Goal: Task Accomplishment & Management: Use online tool/utility

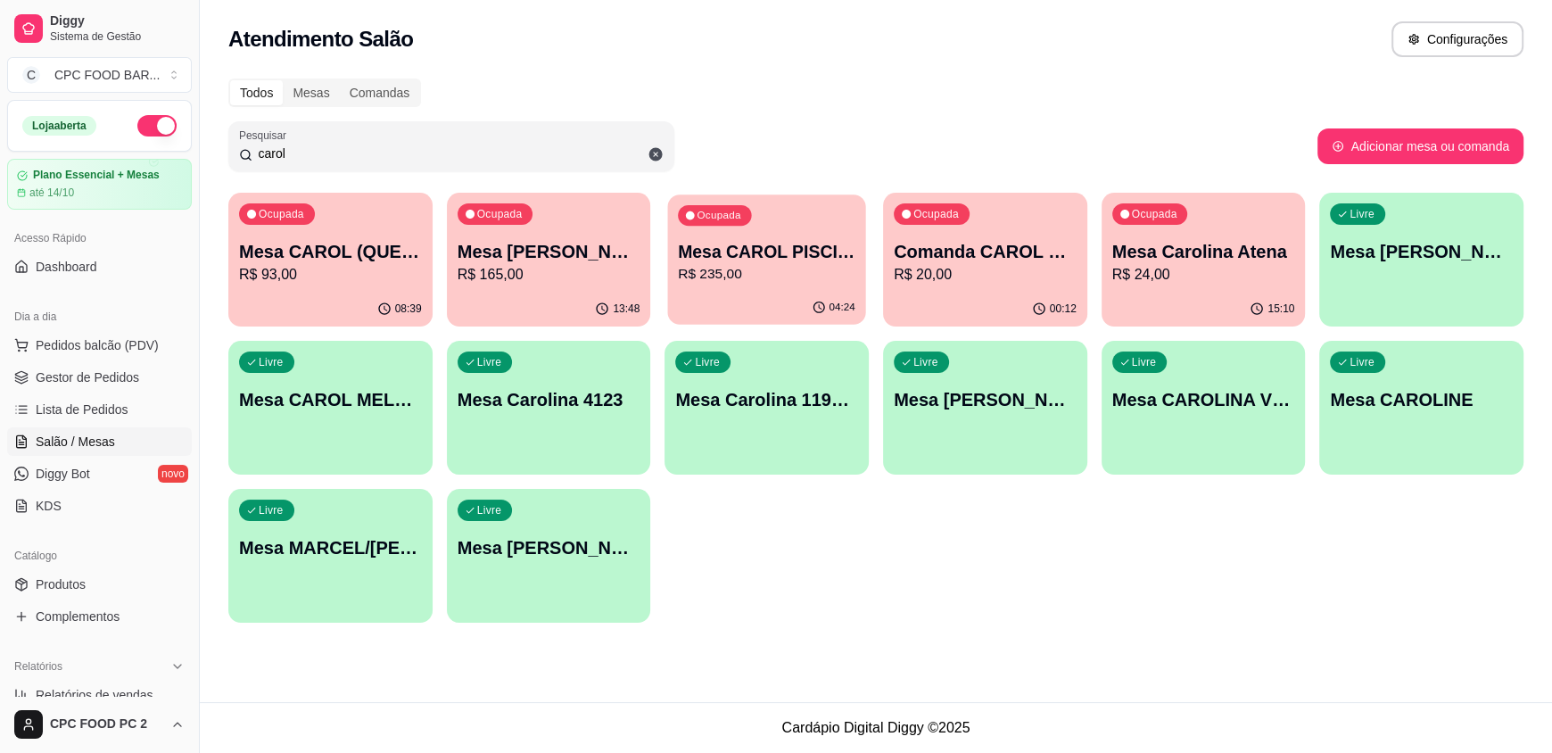
click at [768, 277] on p "R$ 235,00" at bounding box center [767, 274] width 178 height 21
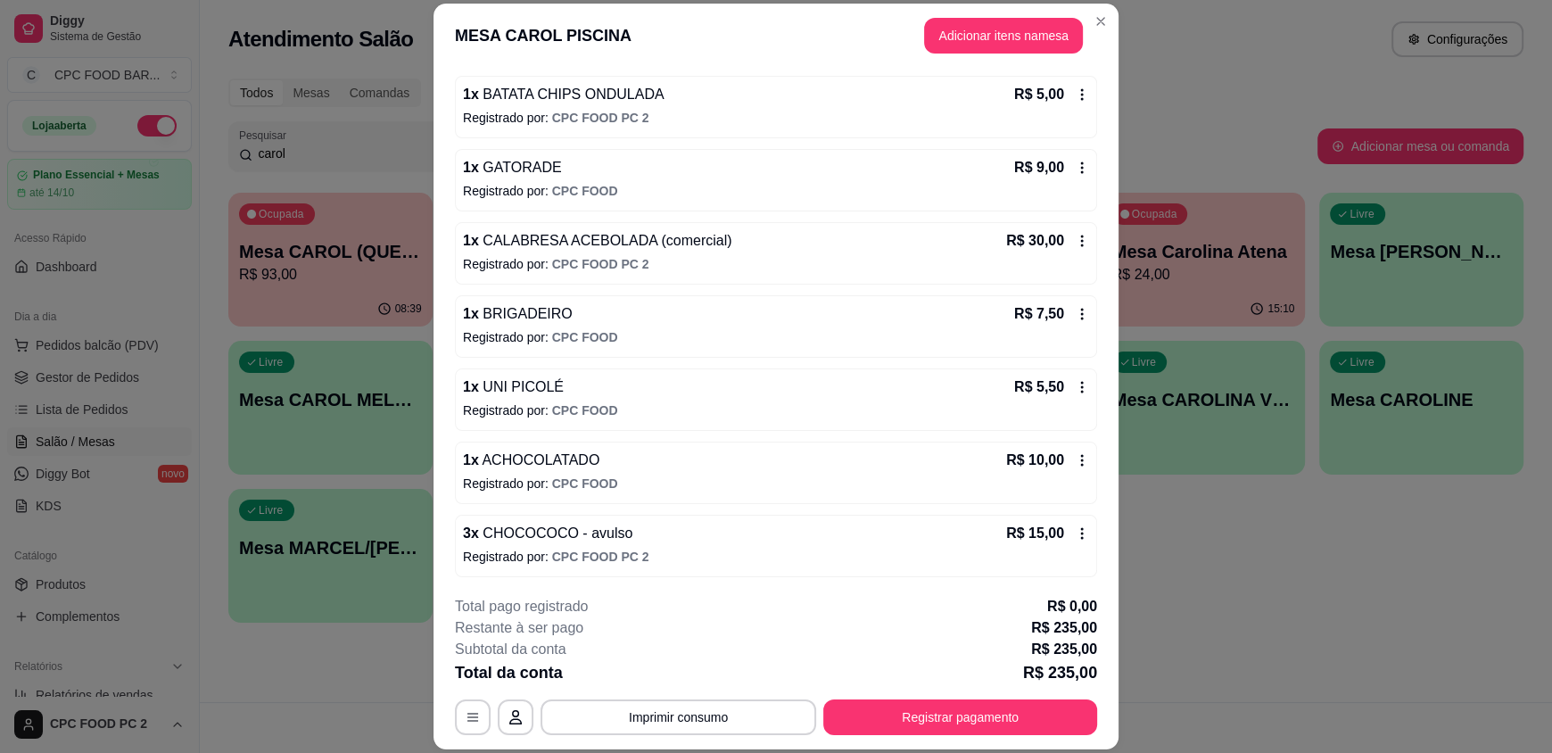
scroll to position [1430, 0]
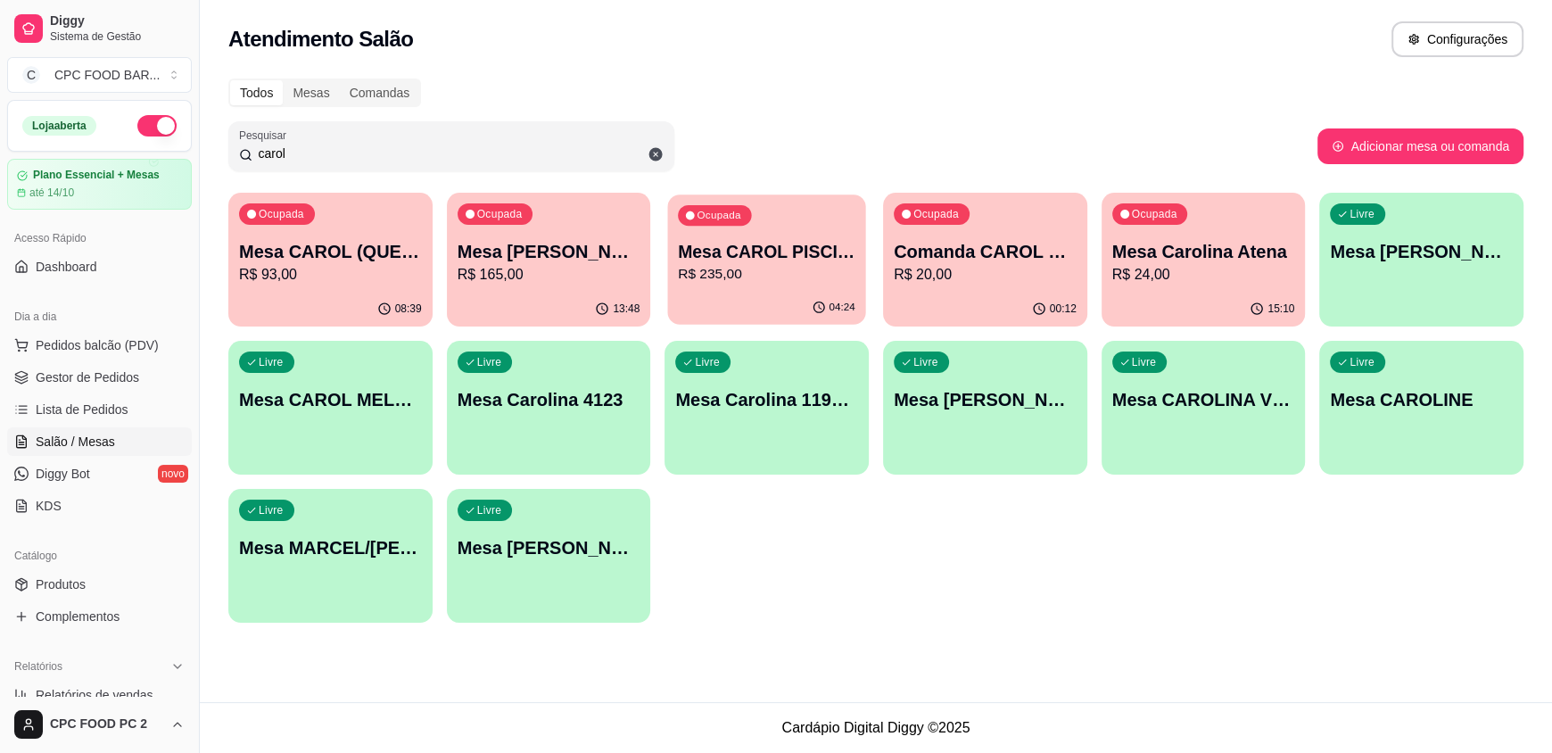
click at [793, 258] on p "Mesa CAROL PISCINA" at bounding box center [767, 252] width 178 height 24
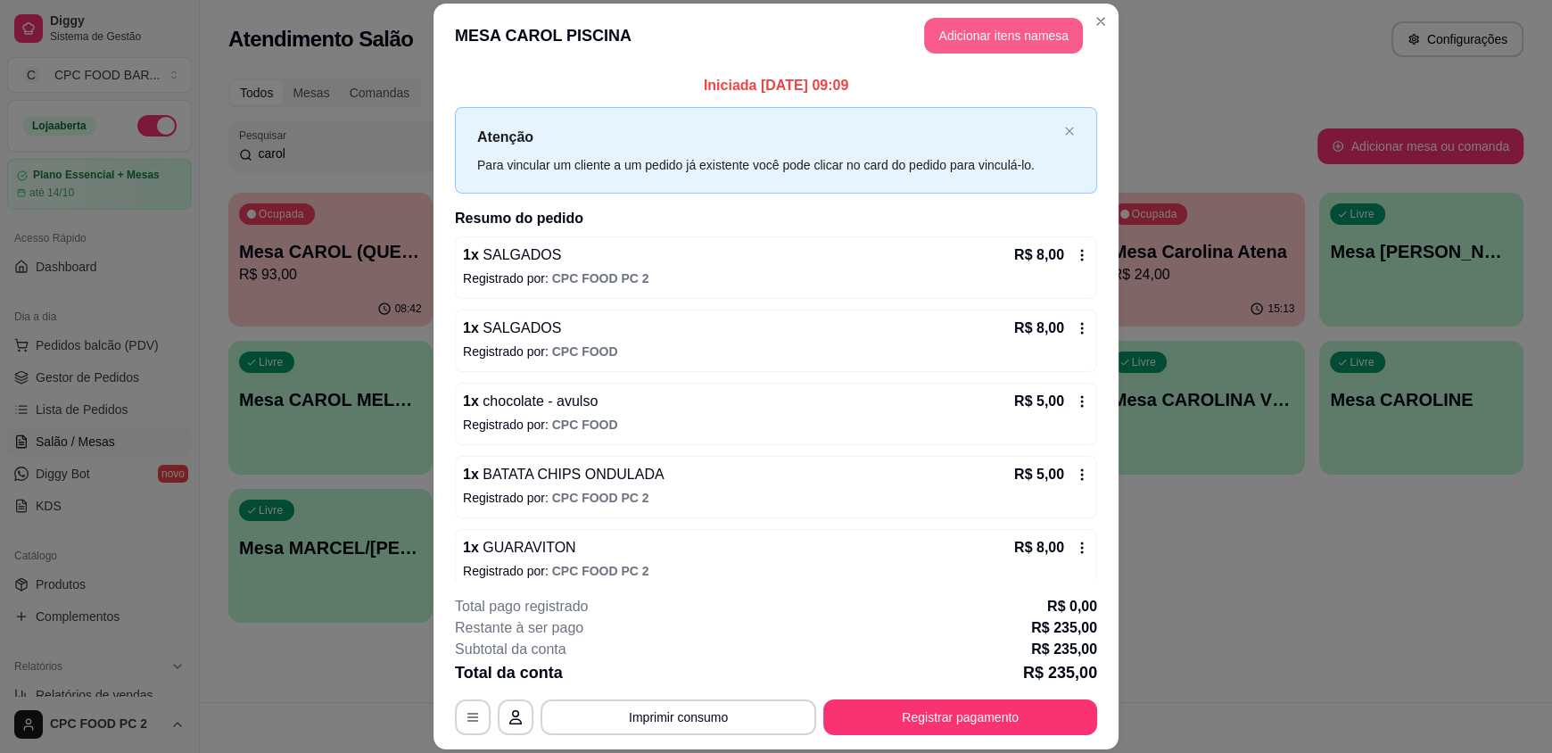
click at [967, 39] on button "Adicionar itens na mesa" at bounding box center [1003, 36] width 159 height 36
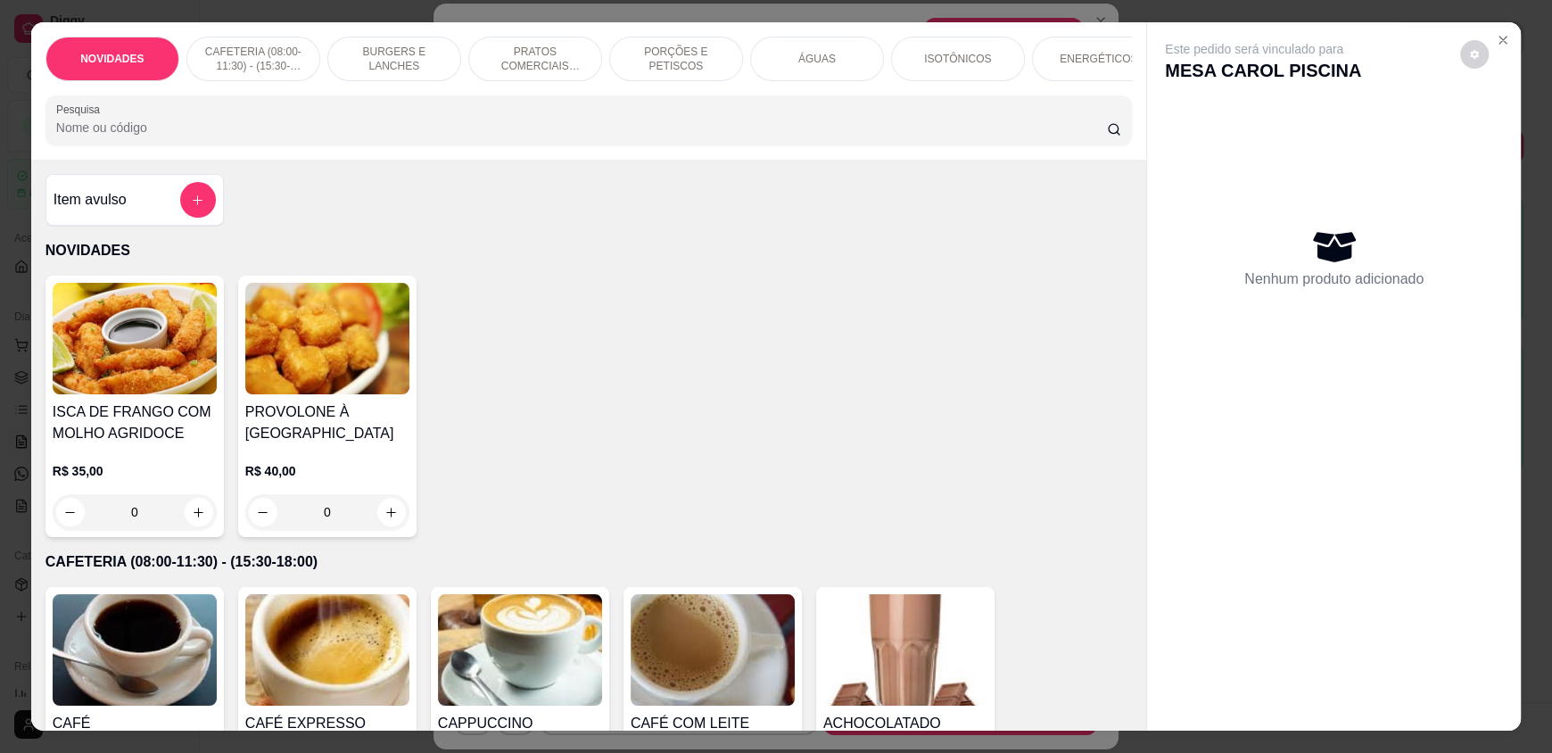
click at [663, 137] on input "Pesquisa" at bounding box center [582, 128] width 1052 height 18
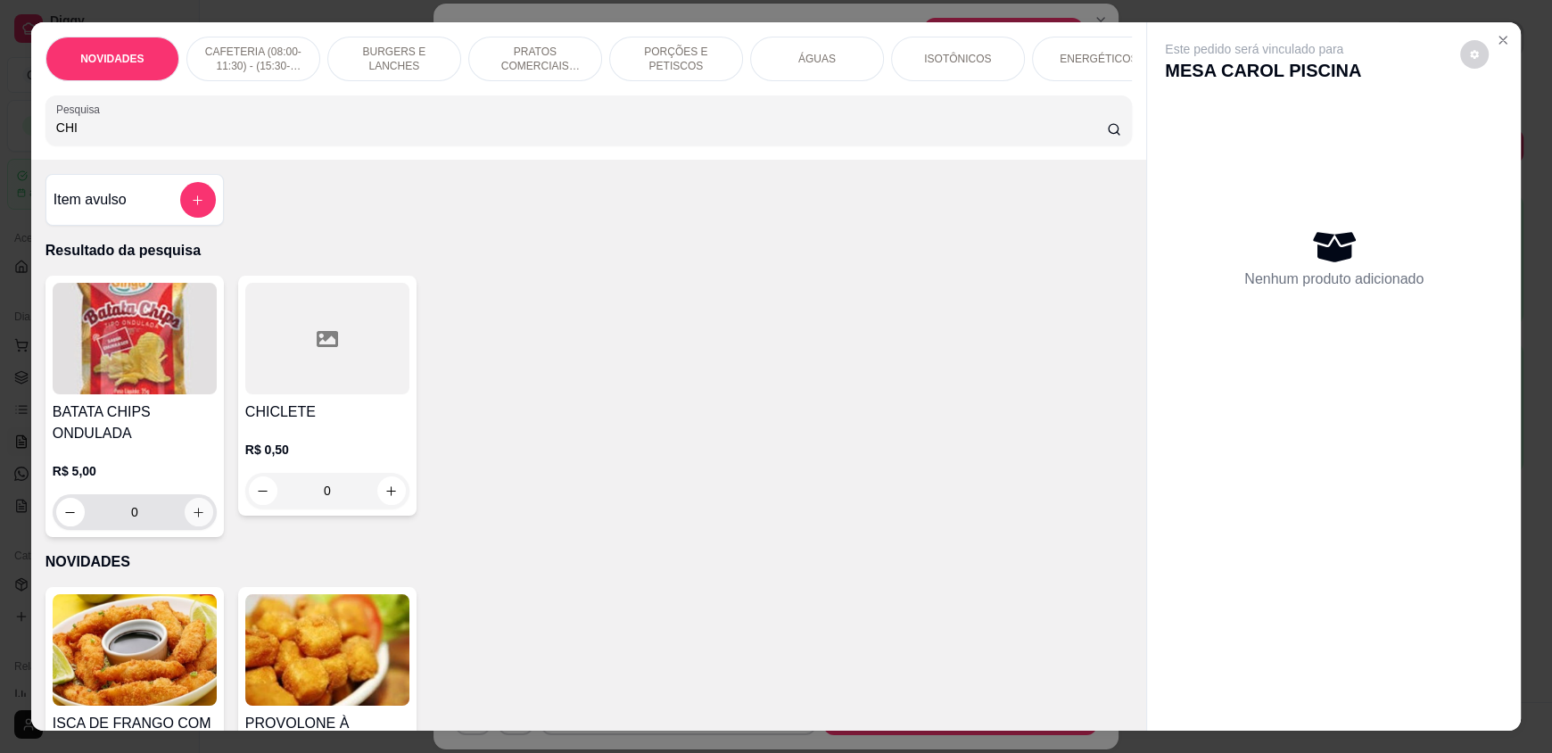
type input "CHI"
click at [192, 519] on icon "increase-product-quantity" at bounding box center [198, 512] width 13 height 13
type input "1"
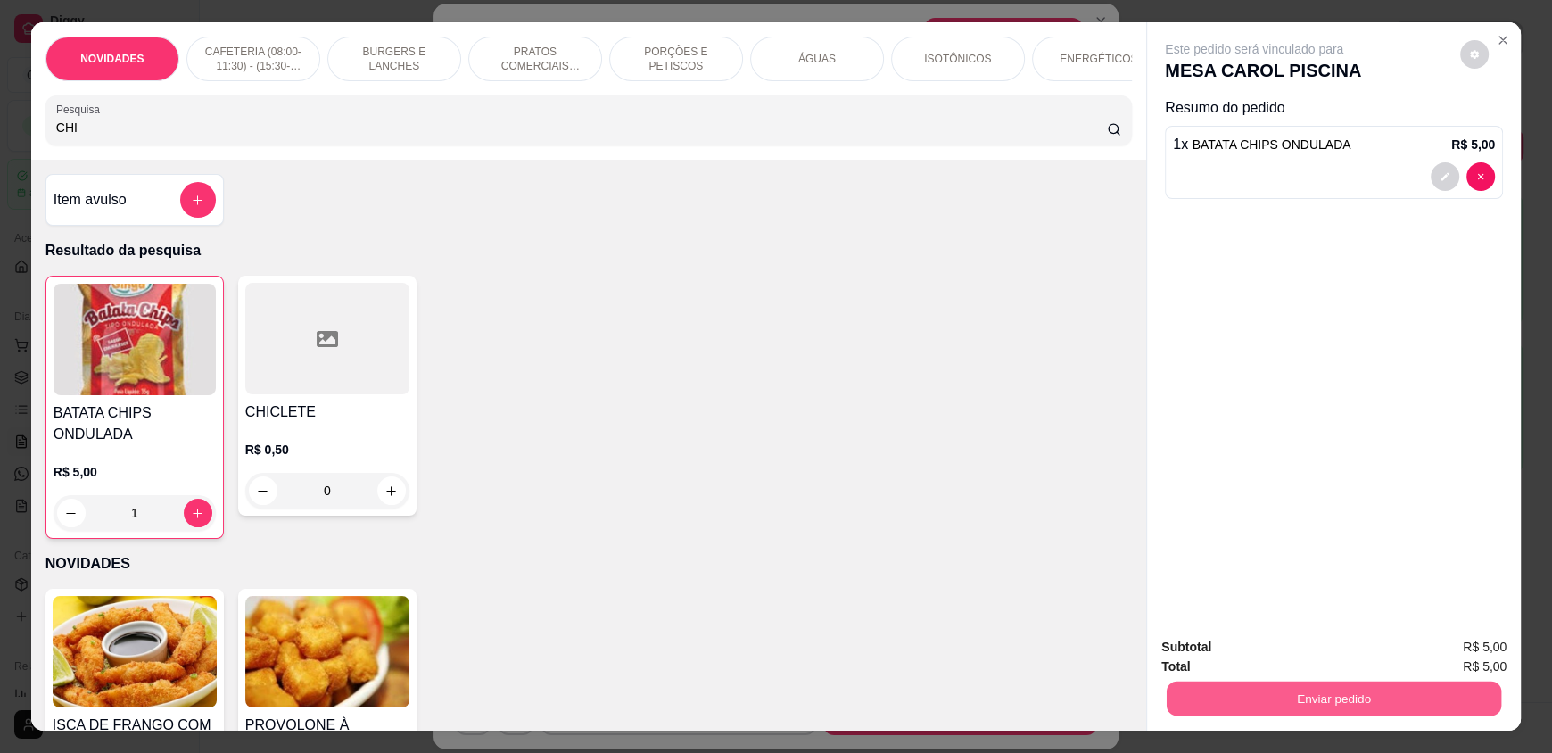
click at [1242, 698] on button "Enviar pedido" at bounding box center [1334, 698] width 335 height 35
click at [1478, 650] on button "Enviar pedido" at bounding box center [1460, 655] width 101 height 34
